Goal: Information Seeking & Learning: Find contact information

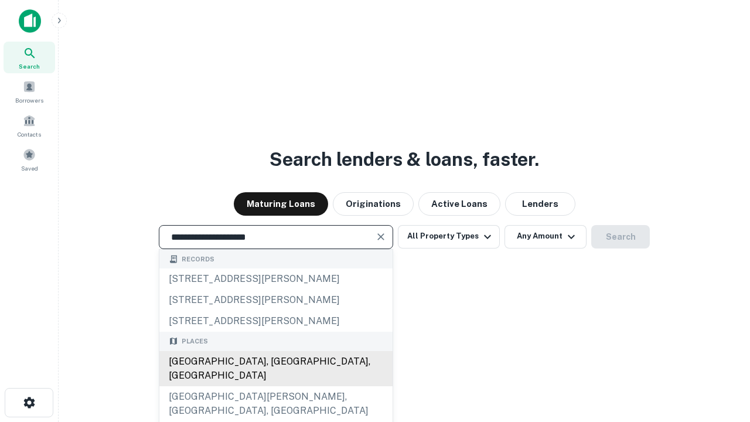
click at [275, 386] on div "Santa Monica, CA, USA" at bounding box center [275, 368] width 233 height 35
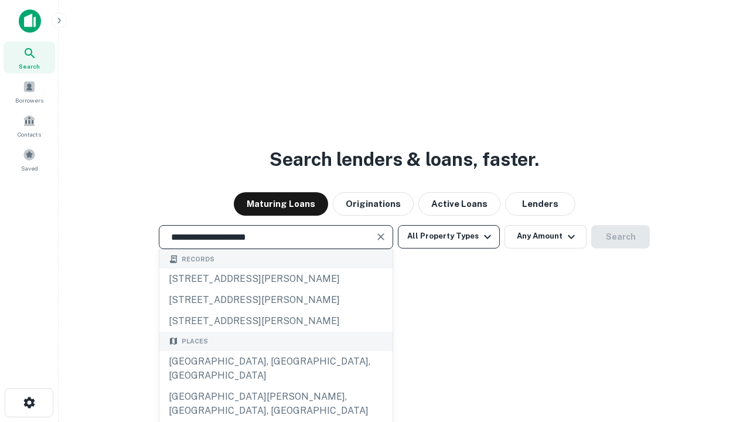
type input "**********"
click at [449, 236] on button "All Property Types" at bounding box center [449, 236] width 102 height 23
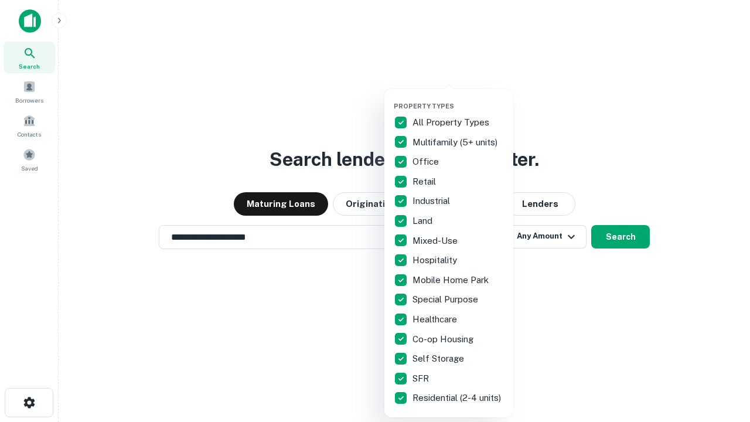
click at [458, 98] on button "button" at bounding box center [458, 98] width 129 height 1
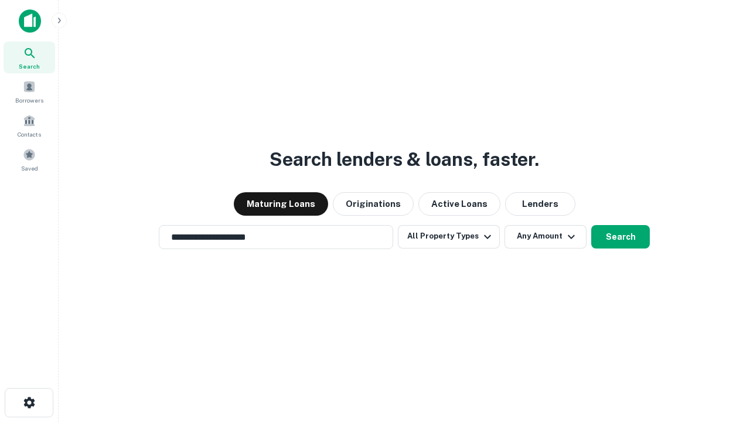
scroll to position [7, 141]
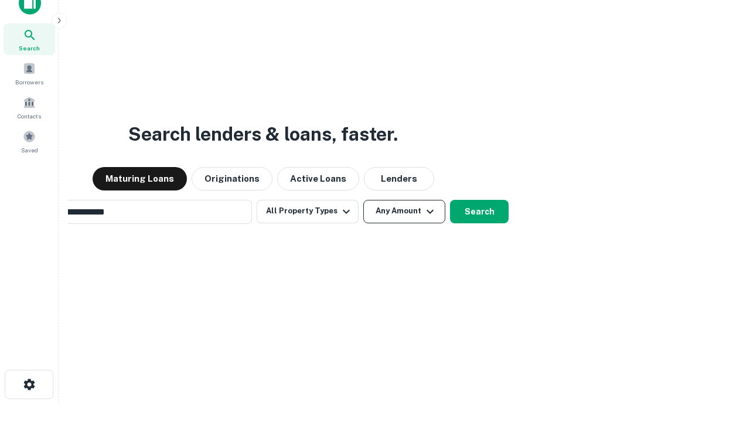
click at [363, 200] on button "Any Amount" at bounding box center [404, 211] width 82 height 23
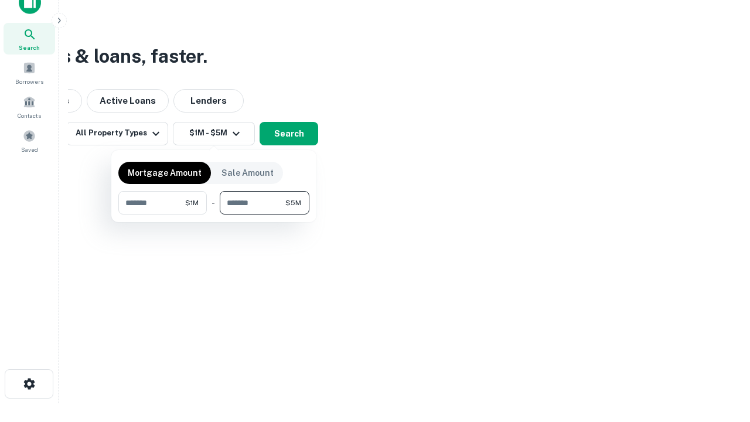
type input "*******"
click at [214, 214] on button "button" at bounding box center [213, 214] width 191 height 1
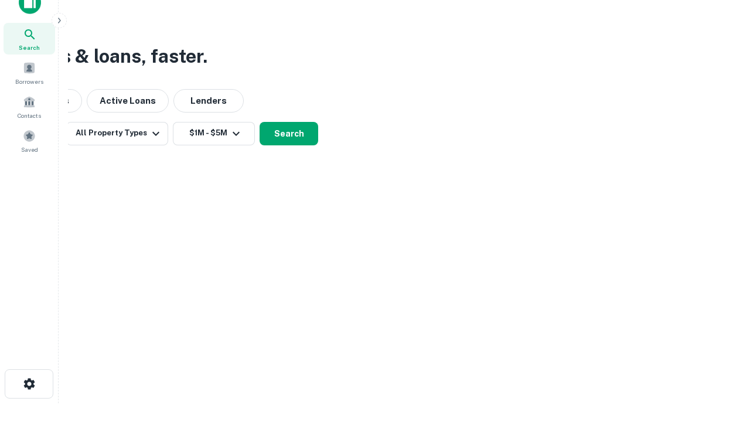
scroll to position [7, 216]
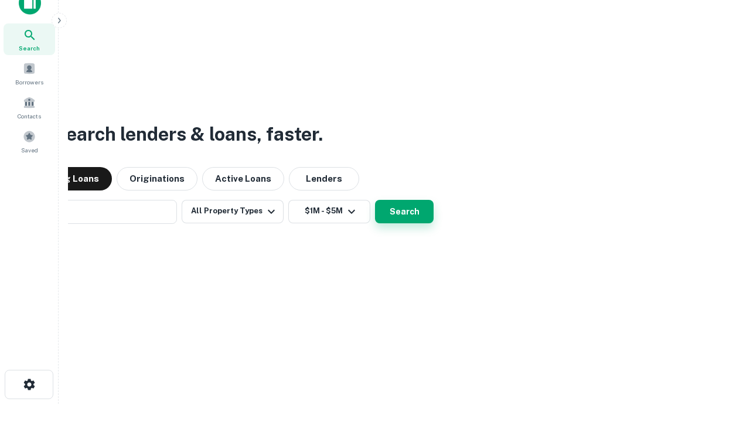
click at [375, 200] on button "Search" at bounding box center [404, 211] width 59 height 23
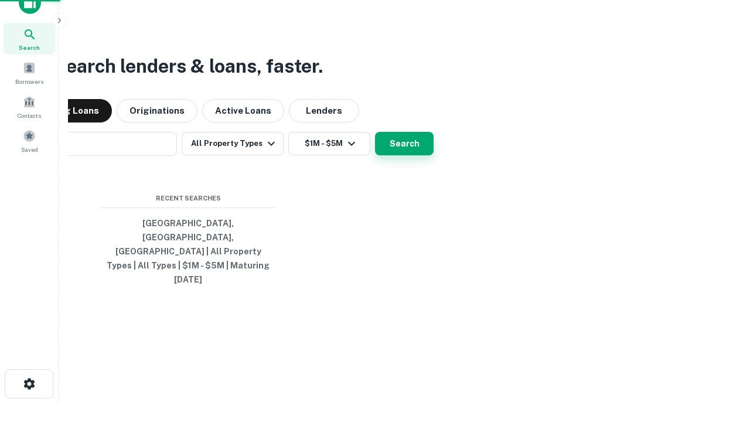
scroll to position [31, 332]
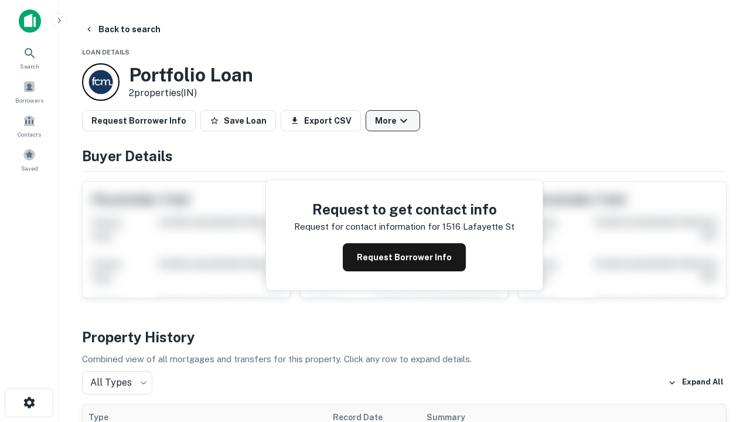
click at [393, 121] on button "More" at bounding box center [393, 120] width 54 height 21
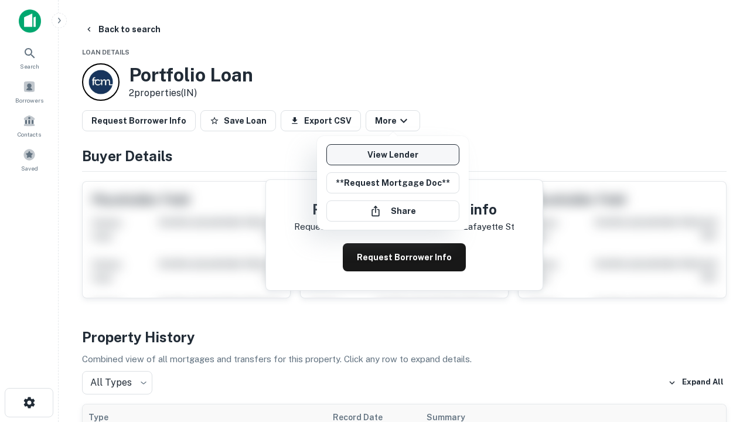
click at [393, 155] on link "View Lender" at bounding box center [392, 154] width 133 height 21
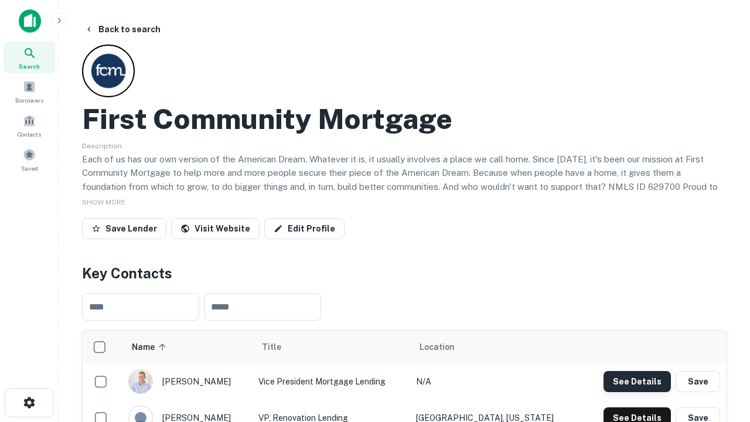
click at [637, 381] on button "See Details" at bounding box center [637, 381] width 67 height 21
click at [29, 403] on icon "button" at bounding box center [29, 403] width 14 height 14
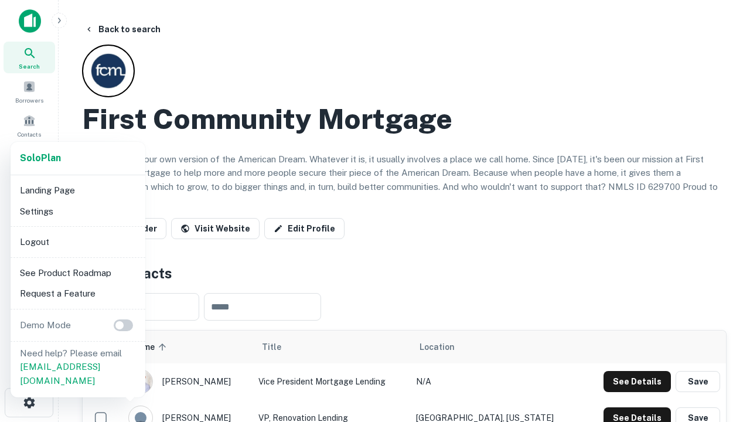
click at [77, 241] on li "Logout" at bounding box center [77, 241] width 125 height 21
